Goal: Find specific page/section: Find specific page/section

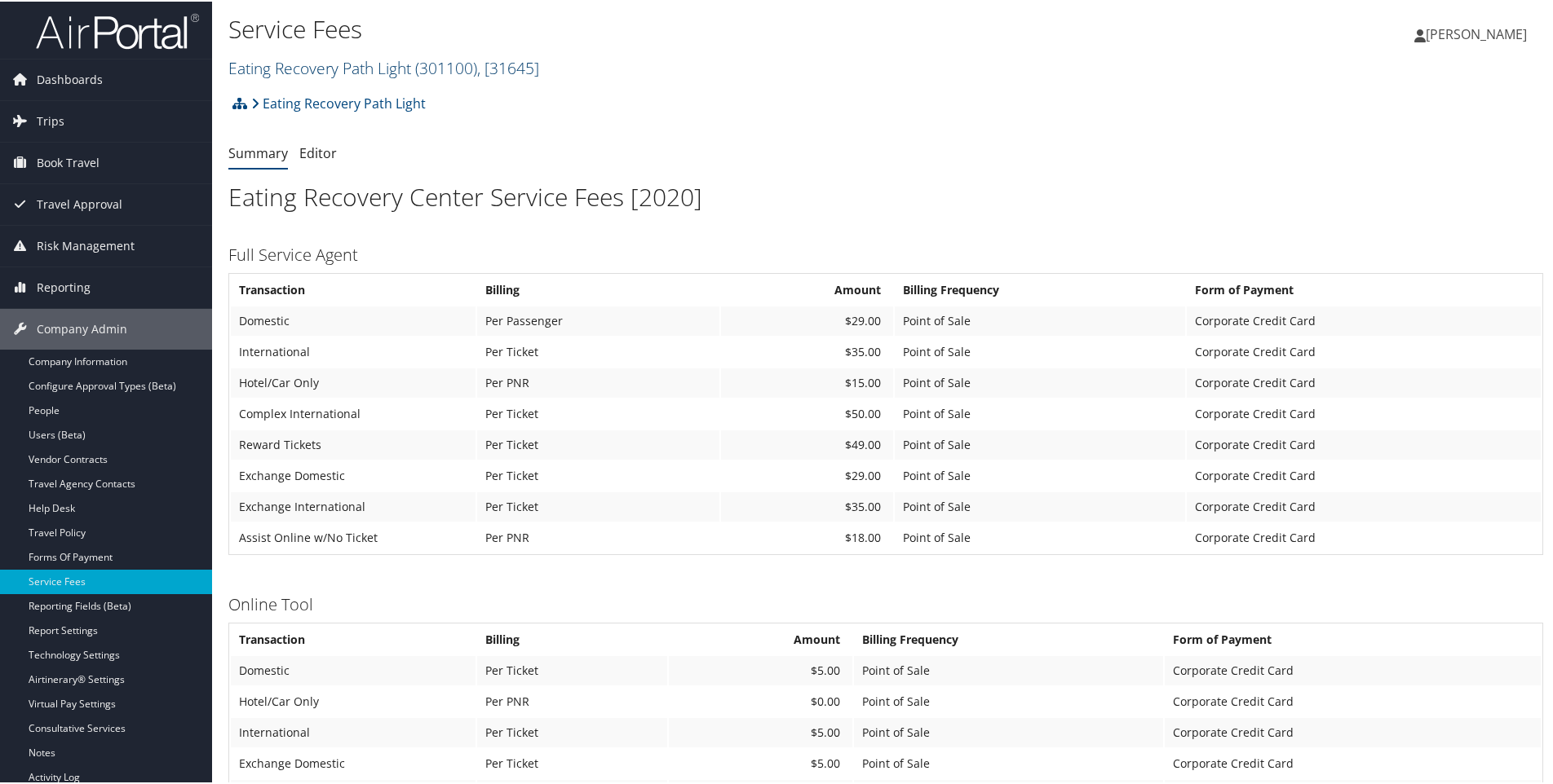
click at [338, 66] on link "Eating Recovery Path Light ( 301100 ) , [ 31645 ]" at bounding box center [383, 67] width 311 height 22
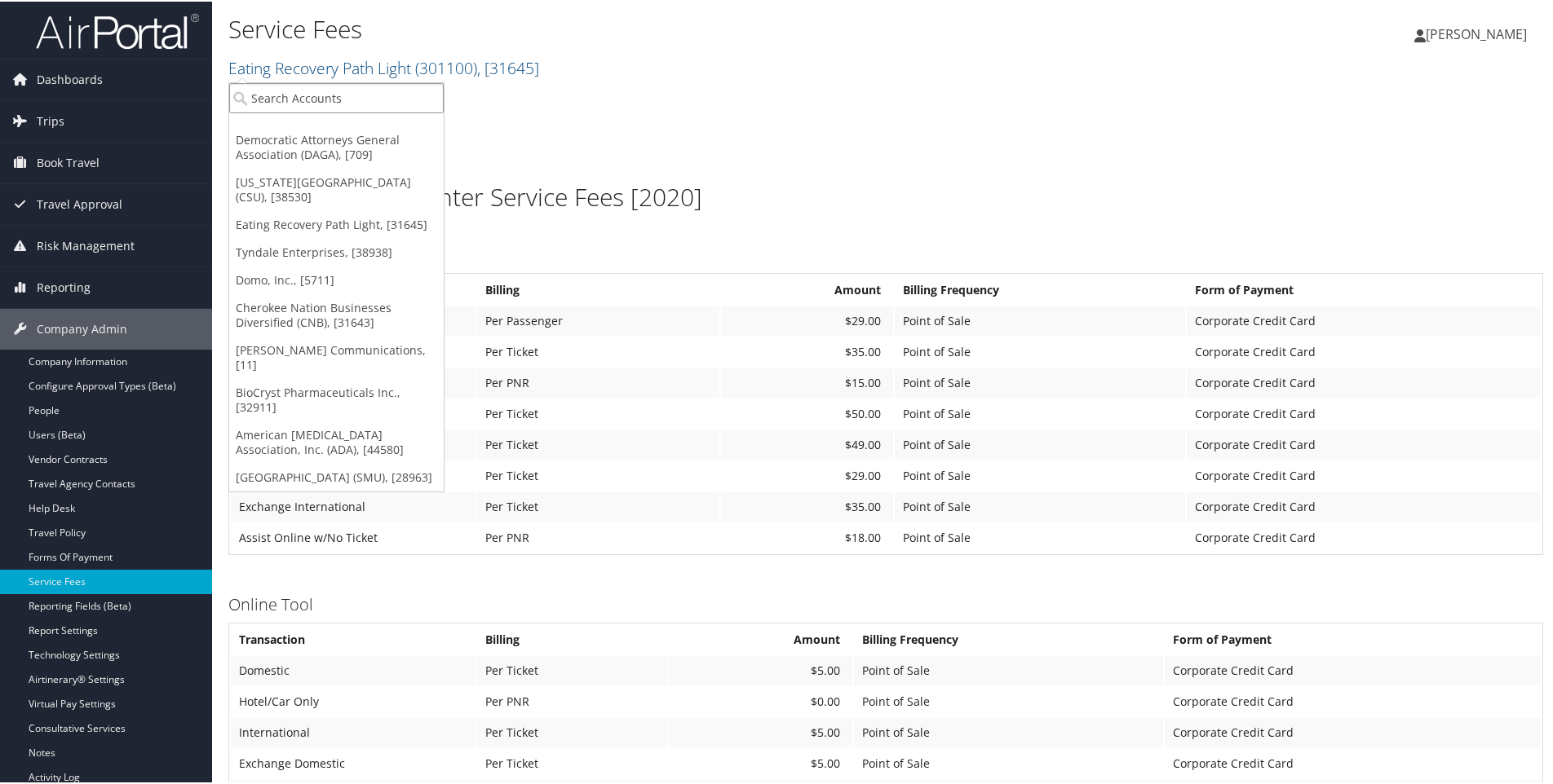
click at [354, 87] on input "search" at bounding box center [336, 97] width 215 height 30
type input "s3inc"
drag, startPoint x: 303, startPoint y: 96, endPoint x: 251, endPoint y: 97, distance: 52.0
click at [251, 97] on input "s3inc" at bounding box center [336, 97] width 215 height 30
type input "s3"
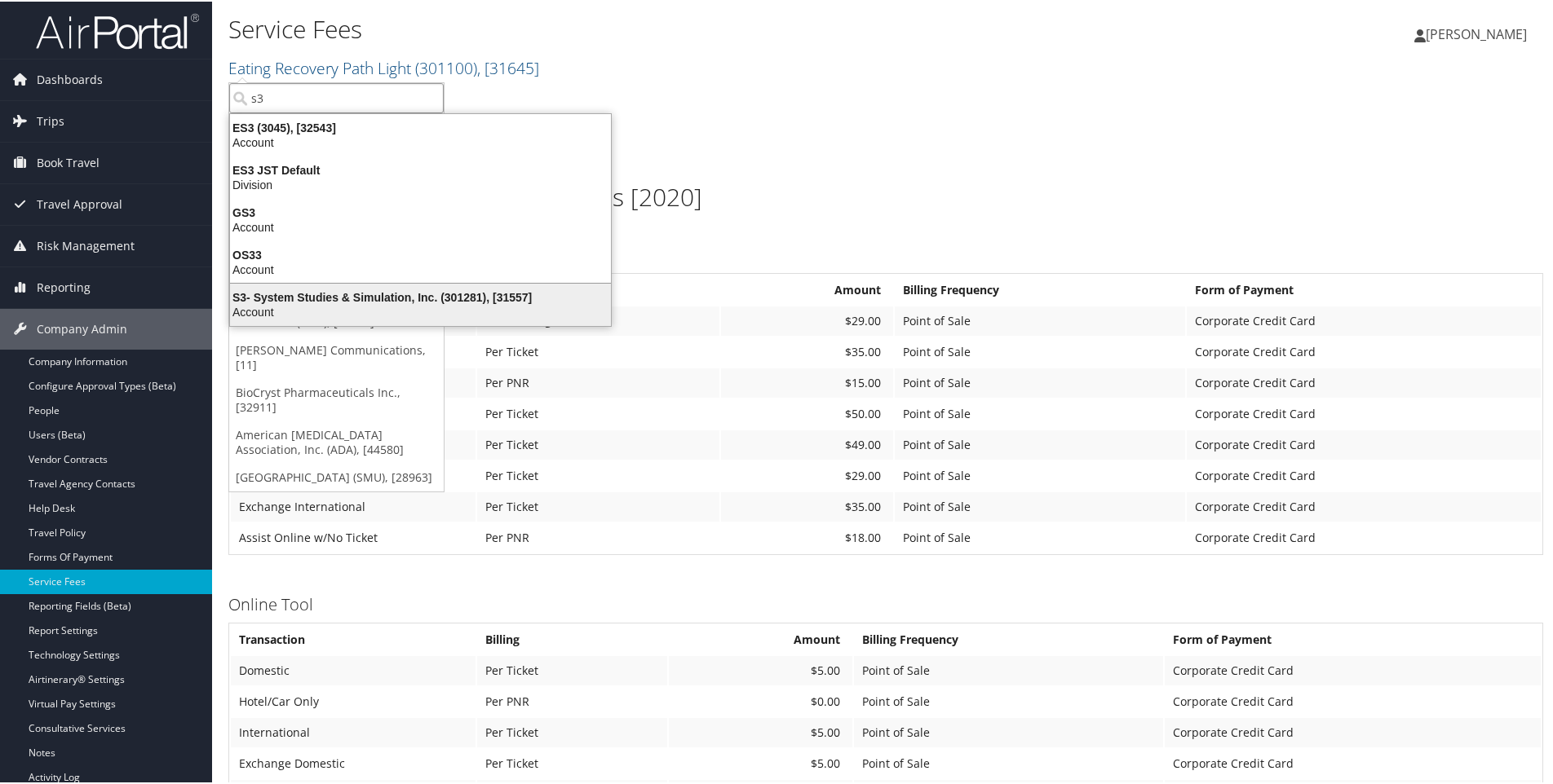
click at [365, 300] on div "S3- System Studies & Simulation, Inc. (301281), [31557]" at bounding box center [420, 296] width 401 height 15
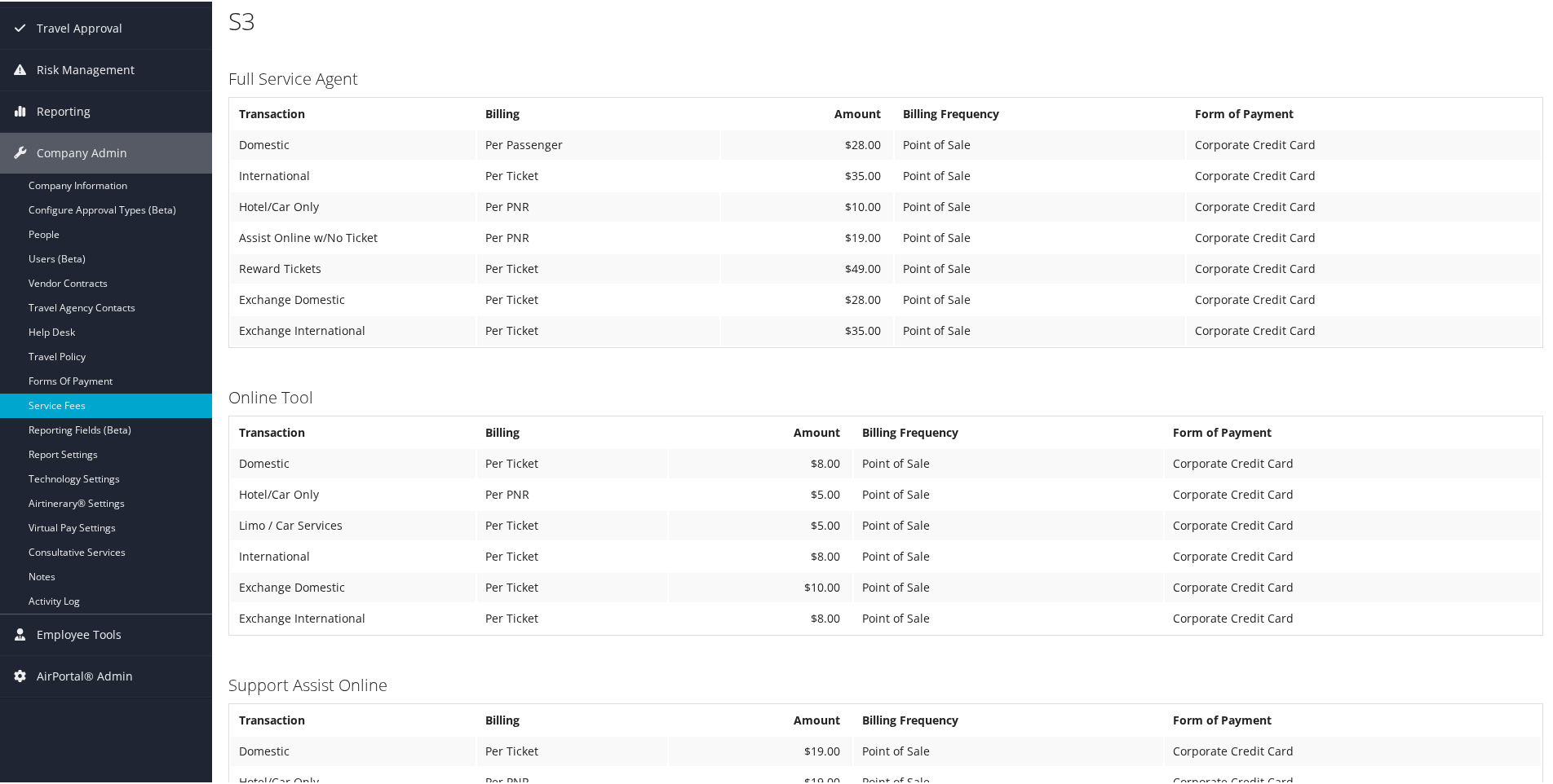
scroll to position [245, 0]
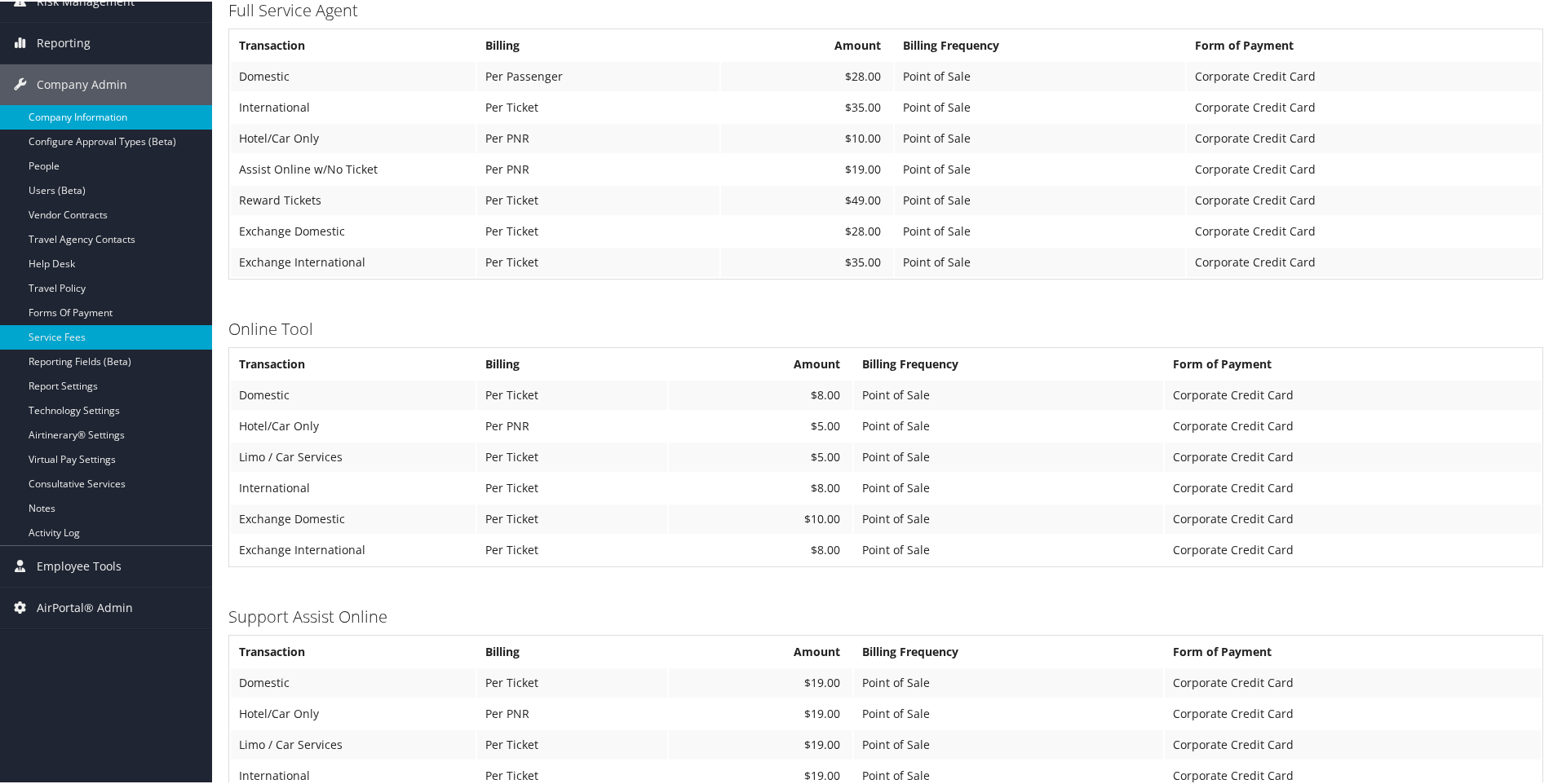
click at [47, 123] on link "Company Information" at bounding box center [106, 115] width 212 height 24
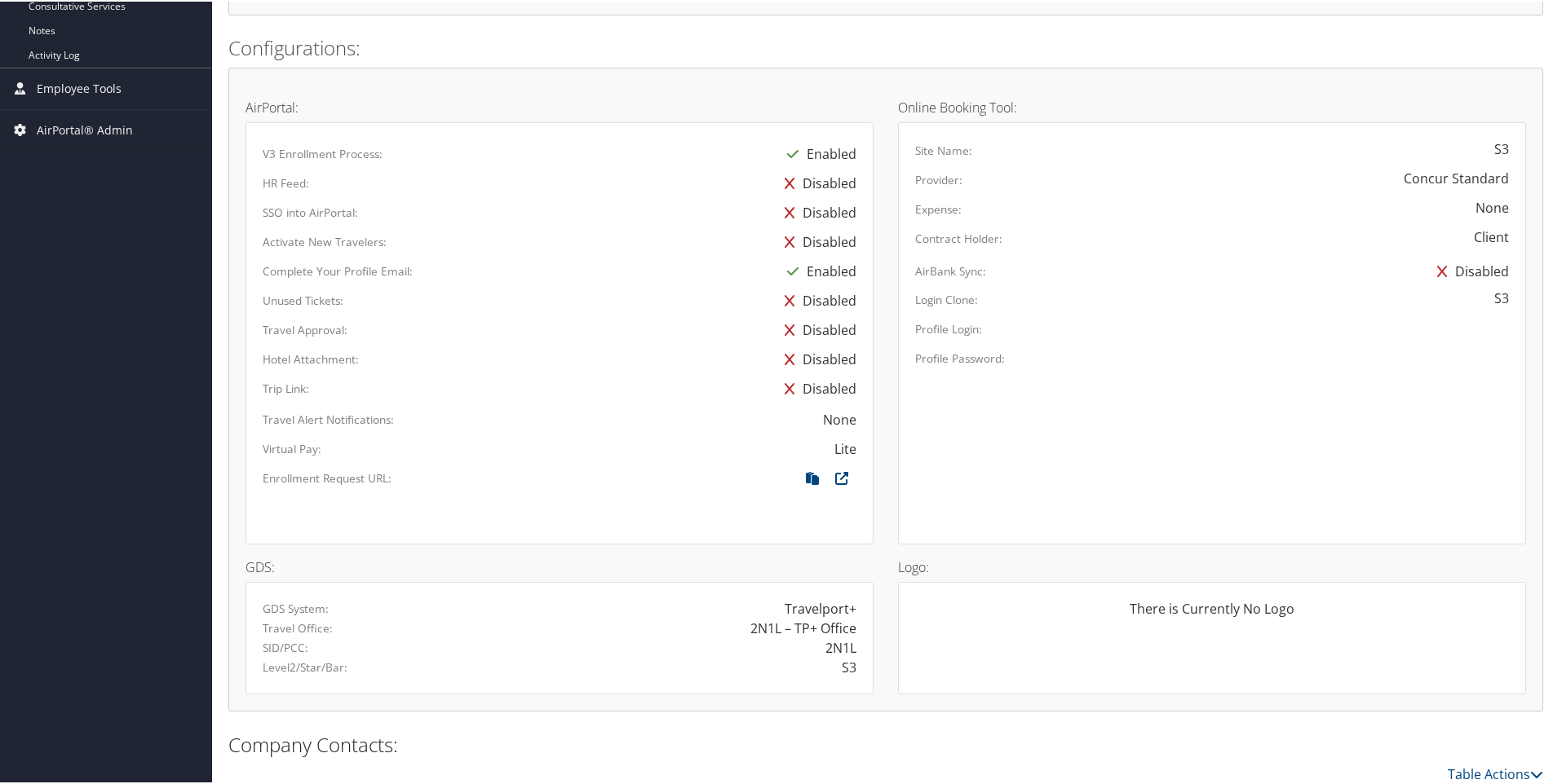
scroll to position [815, 0]
